Goal: Information Seeking & Learning: Learn about a topic

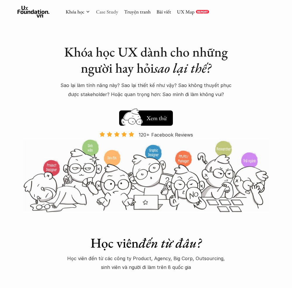
click at [108, 12] on link "Case Study" at bounding box center [107, 11] width 22 height 6
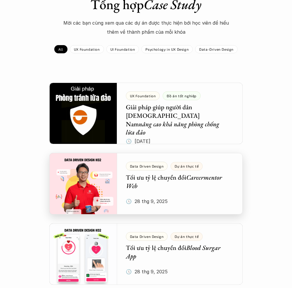
scroll to position [52, 0]
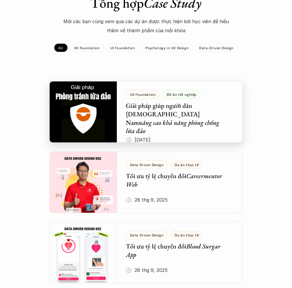
click at [86, 108] on div at bounding box center [146, 111] width 194 height 61
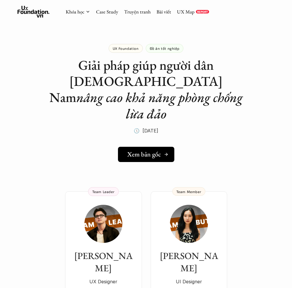
click at [146, 150] on h5 "Xem bản gốc" at bounding box center [145, 154] width 34 height 8
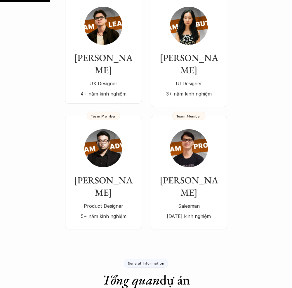
scroll to position [198, 0]
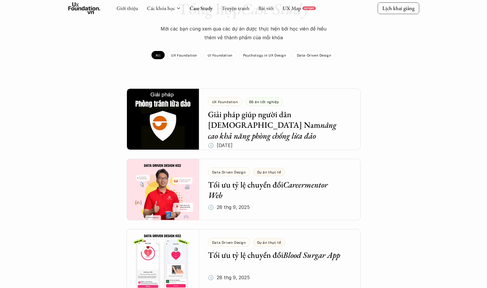
scroll to position [46, 0]
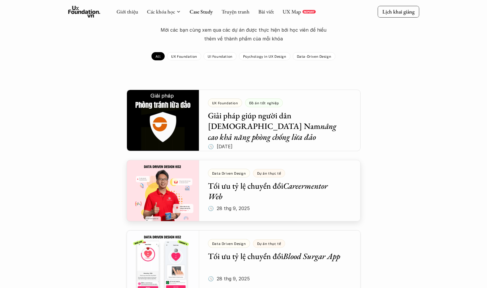
click at [232, 191] on div at bounding box center [244, 190] width 234 height 61
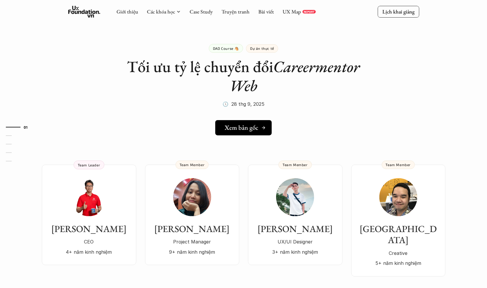
click at [241, 122] on link "Xem bản gốc" at bounding box center [243, 127] width 56 height 15
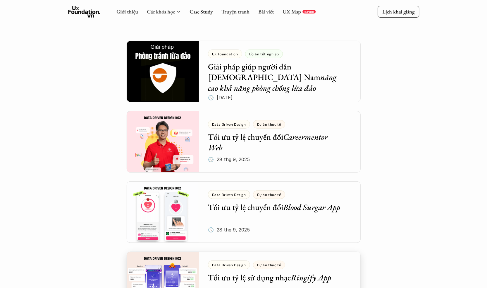
scroll to position [82, 0]
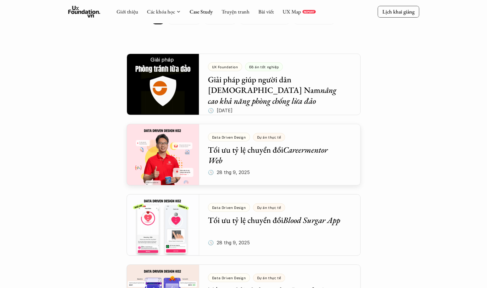
click at [260, 153] on div at bounding box center [244, 154] width 234 height 61
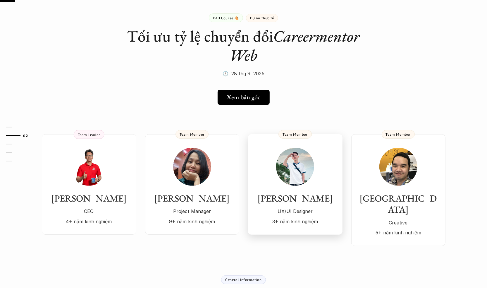
scroll to position [40, 0]
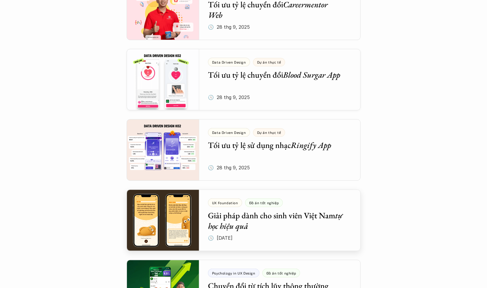
scroll to position [242, 0]
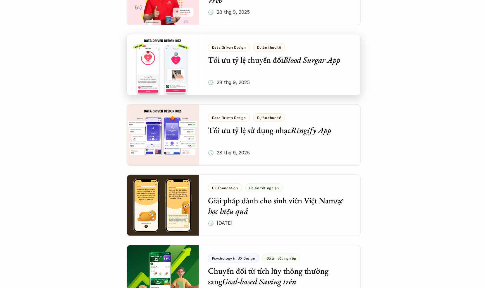
click at [292, 69] on div at bounding box center [244, 64] width 234 height 61
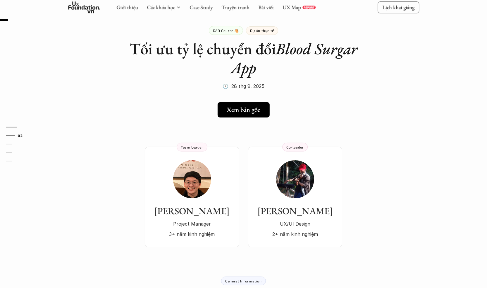
scroll to position [26, 0]
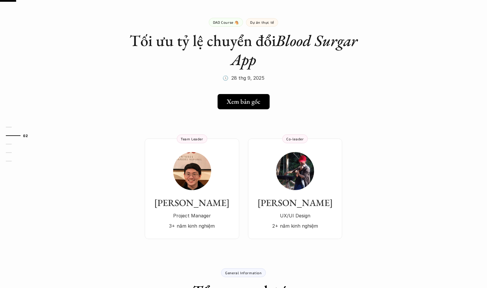
scroll to position [242, 0]
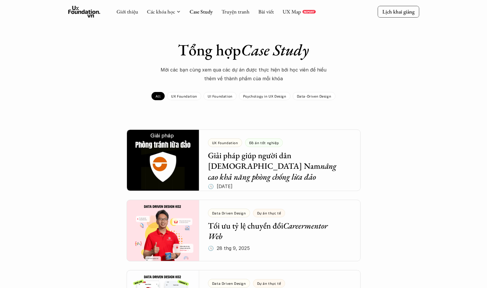
scroll to position [0, 0]
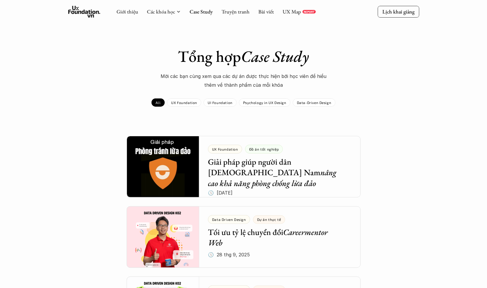
click at [292, 93] on div "Tổng hợp Case Study Mời các bạn cùng xem qua các dự án được thực hiện bới học v…" at bounding box center [243, 77] width 339 height 60
click at [292, 104] on p "Data-Driven Design" at bounding box center [314, 102] width 35 height 4
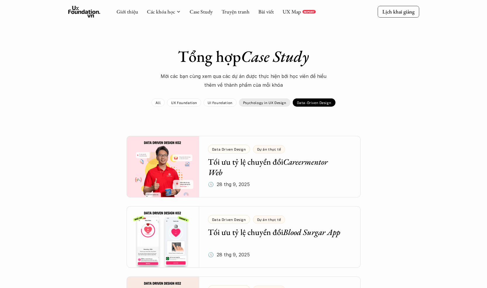
click at [263, 105] on div "Psychology in UX Design" at bounding box center [264, 102] width 51 height 8
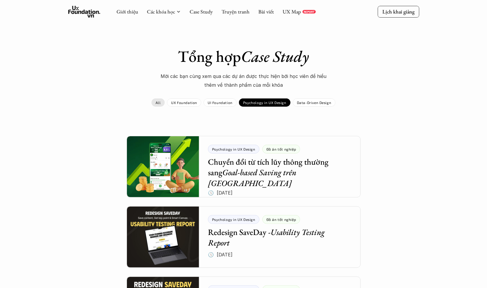
click at [161, 101] on p "All" at bounding box center [158, 102] width 5 height 4
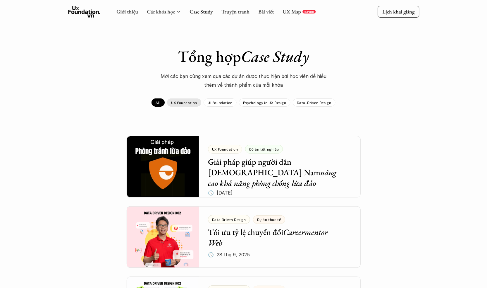
click at [184, 103] on p "UX Foundation" at bounding box center [184, 102] width 26 height 4
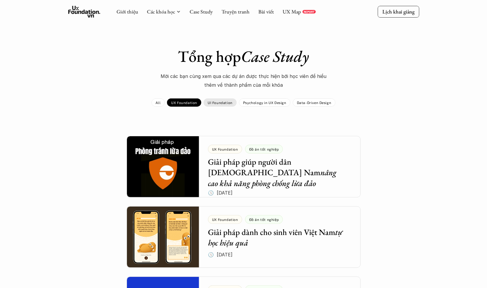
click at [225, 100] on p "UI Foundation" at bounding box center [220, 102] width 25 height 4
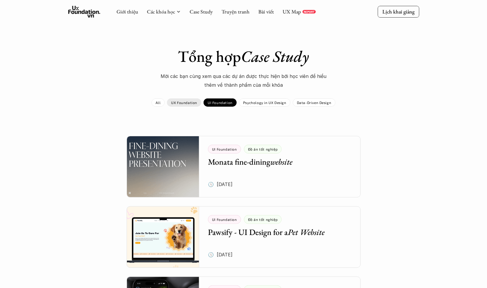
click at [188, 104] on p "UX Foundation" at bounding box center [184, 102] width 26 height 4
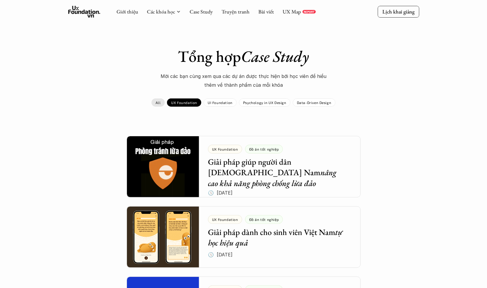
click at [161, 103] on p "All" at bounding box center [158, 102] width 5 height 4
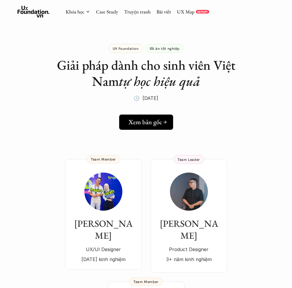
click at [148, 121] on h5 "Xem bản gốc" at bounding box center [146, 122] width 34 height 8
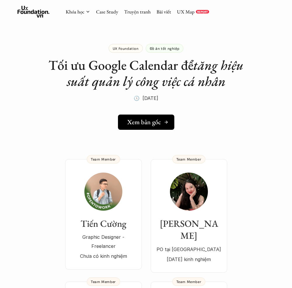
click at [152, 125] on h5 "Xem bản gốc" at bounding box center [145, 122] width 34 height 8
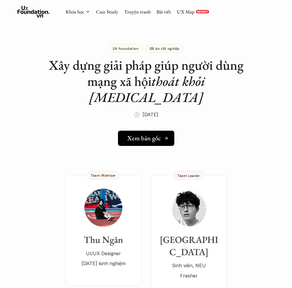
click at [147, 134] on h5 "Xem bản gốc" at bounding box center [145, 138] width 34 height 8
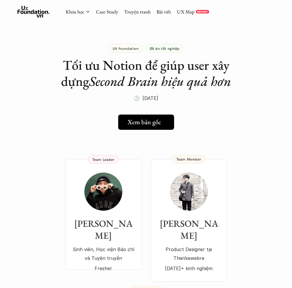
click at [142, 122] on h5 "Xem bản gốc" at bounding box center [145, 122] width 34 height 8
